Goal: Information Seeking & Learning: Learn about a topic

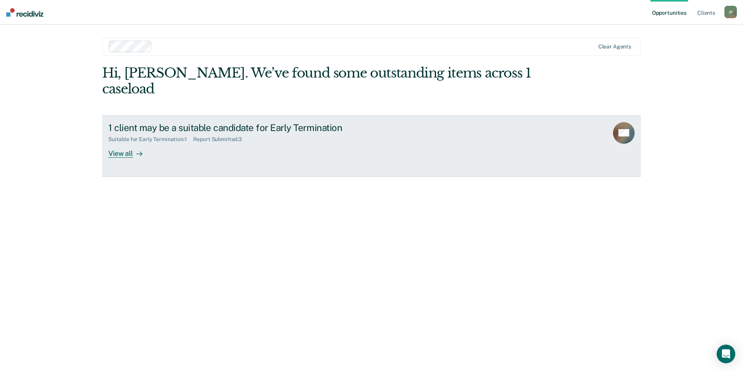
click at [178, 136] on div "1 client may be a suitable candidate for Early Termination Suitable for Early T…" at bounding box center [253, 140] width 290 height 36
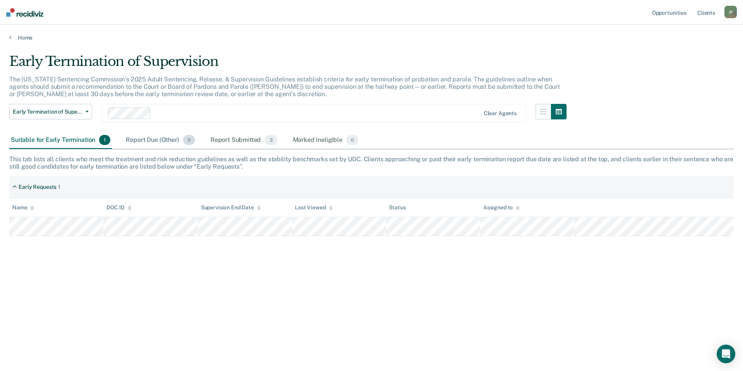
click at [143, 144] on div "Report Due (Other) 0" at bounding box center [160, 140] width 72 height 17
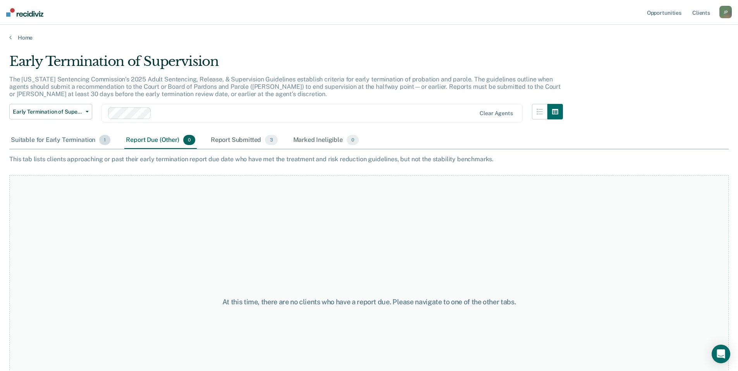
click at [66, 146] on div "Suitable for Early Termination 1" at bounding box center [60, 140] width 103 height 17
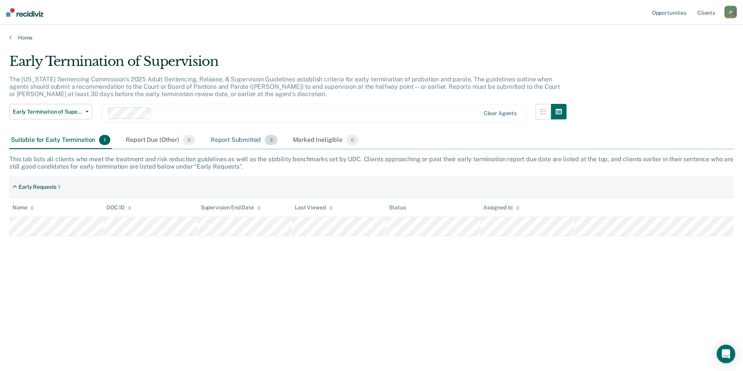
click at [227, 142] on div "Report Submitted 3" at bounding box center [244, 140] width 70 height 17
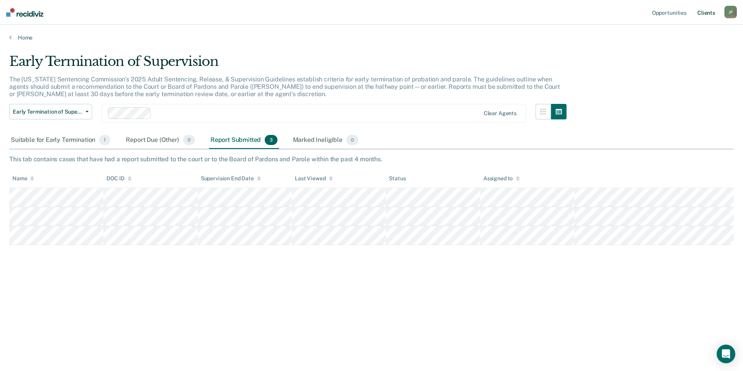
click at [710, 13] on link "Client s" at bounding box center [706, 12] width 21 height 25
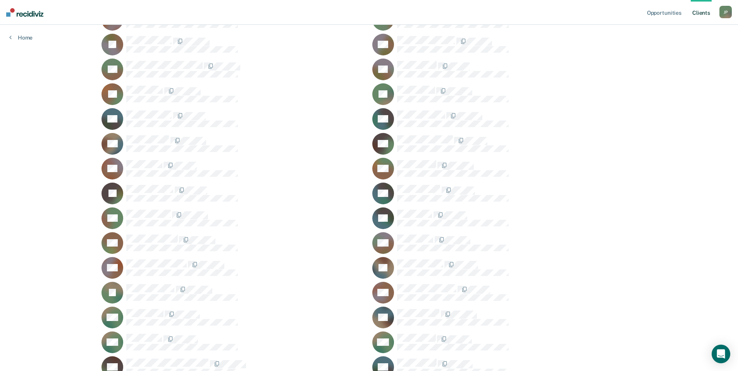
scroll to position [194, 0]
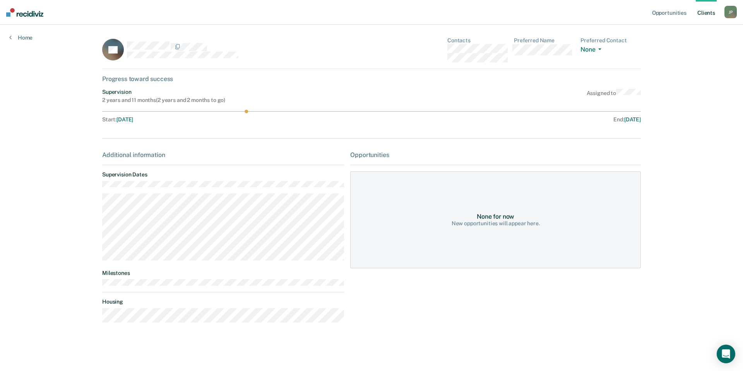
click at [704, 15] on link "Client s" at bounding box center [706, 12] width 21 height 25
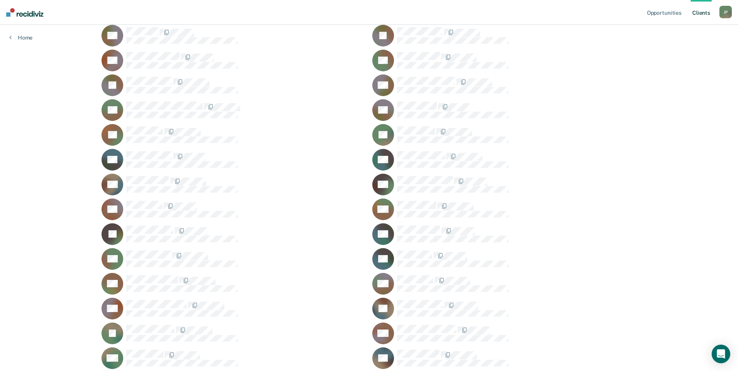
scroll to position [155, 0]
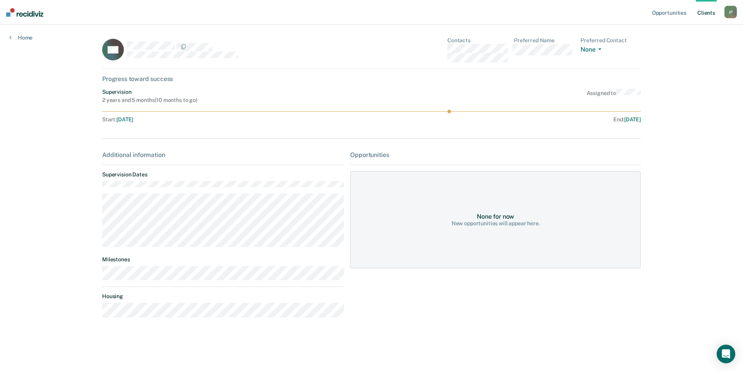
click at [730, 14] on div "J P" at bounding box center [731, 12] width 12 height 12
click at [714, 124] on div "Opportunities Client s [PERSON_NAME] J P Profile How it works Log Out Home CG C…" at bounding box center [371, 185] width 743 height 371
click at [707, 3] on link "Client s" at bounding box center [706, 12] width 21 height 25
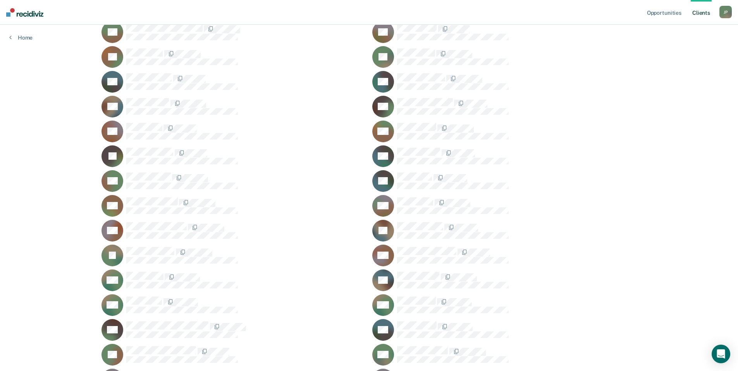
scroll to position [232, 0]
